Goal: Use online tool/utility

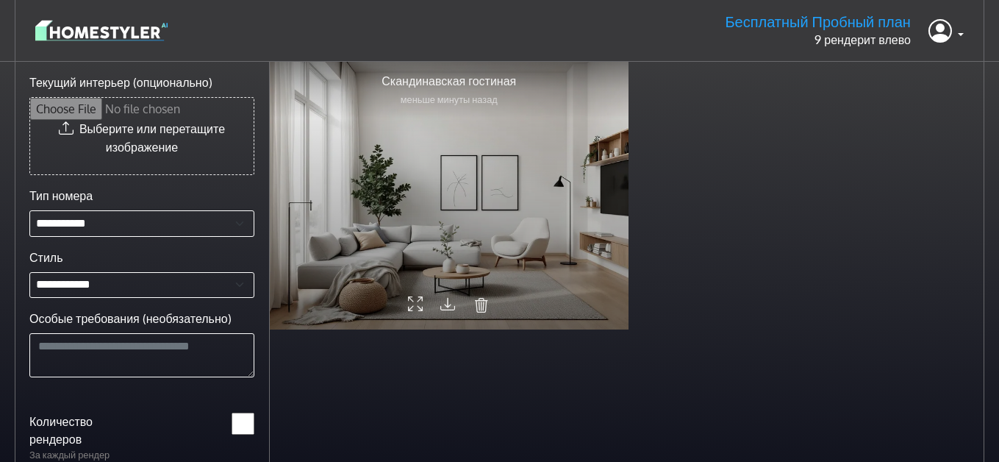
click at [414, 301] on icon at bounding box center [415, 304] width 15 height 25
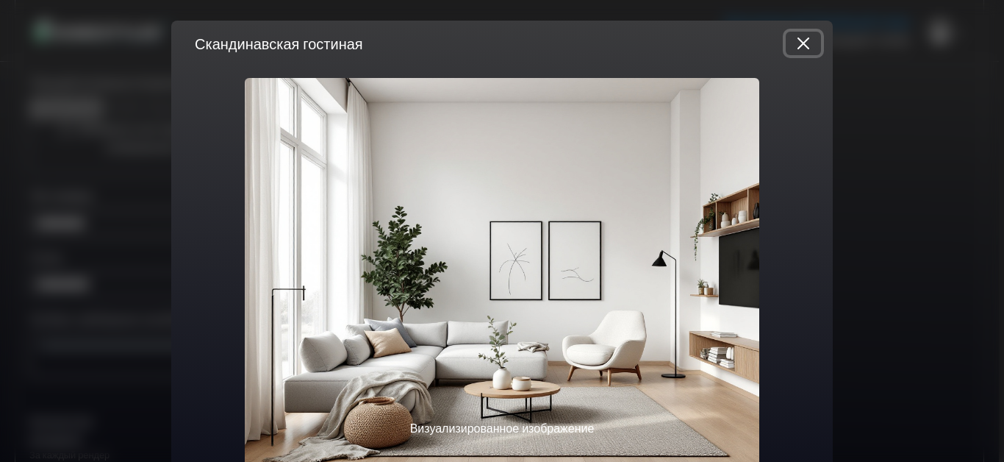
click at [803, 41] on button "Закрыть" at bounding box center [803, 44] width 35 height 24
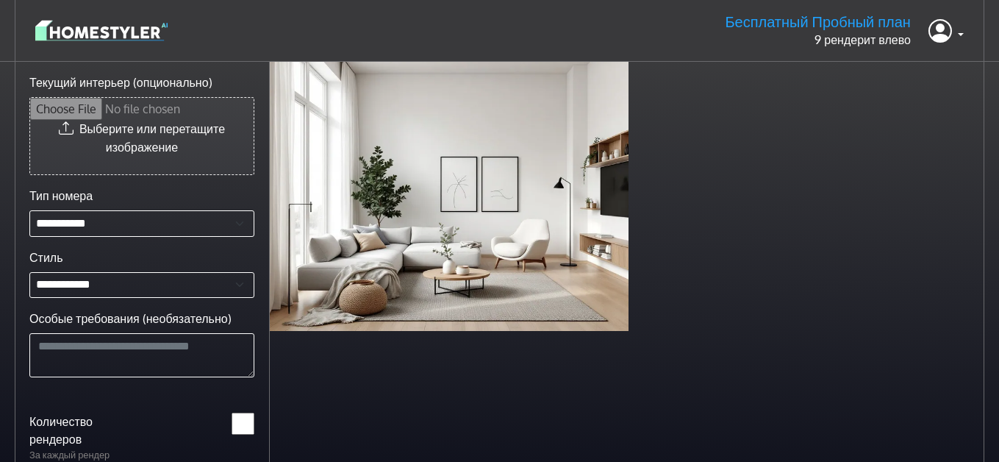
click at [122, 129] on input "Текущий интерьер (опционально)" at bounding box center [141, 136] width 223 height 76
click at [951, 29] on icon at bounding box center [940, 30] width 24 height 30
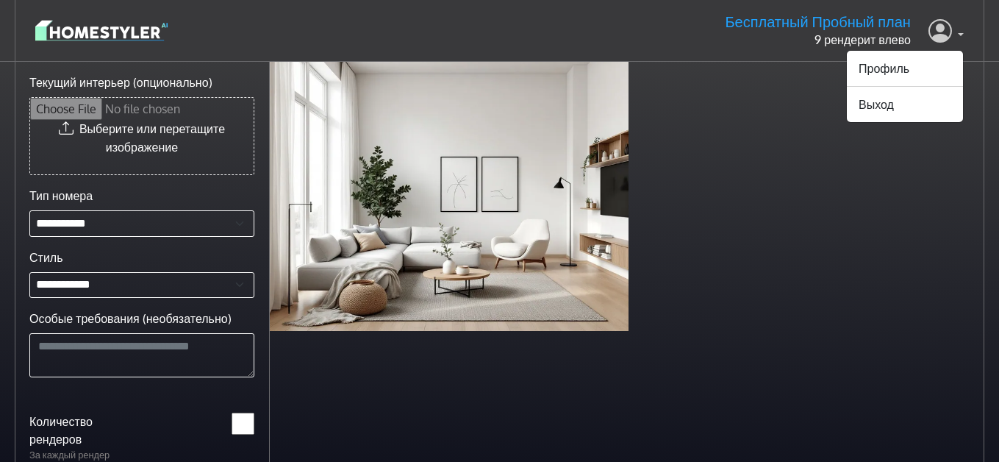
click at [951, 29] on icon at bounding box center [940, 30] width 24 height 30
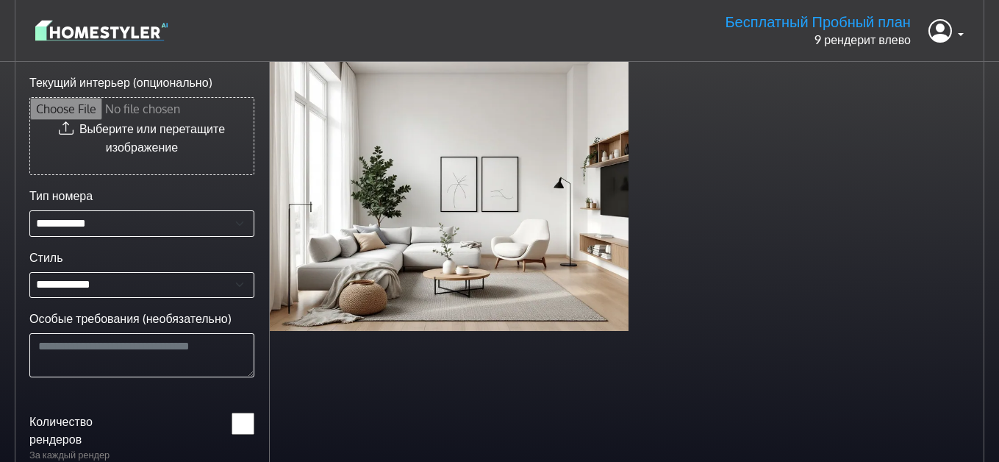
click at [96, 31] on img at bounding box center [101, 31] width 132 height 26
